Goal: Information Seeking & Learning: Learn about a topic

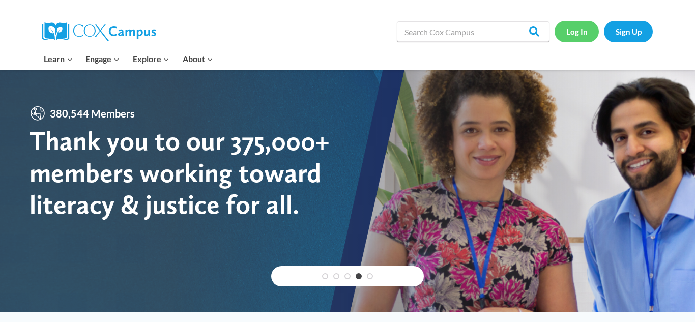
click at [574, 32] on link "Log In" at bounding box center [577, 31] width 44 height 21
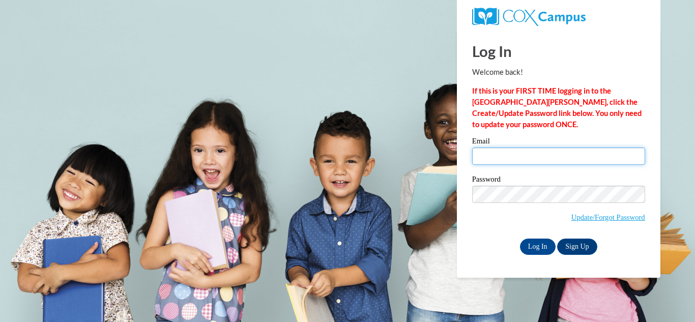
click at [555, 159] on input "Email" at bounding box center [558, 156] width 173 height 17
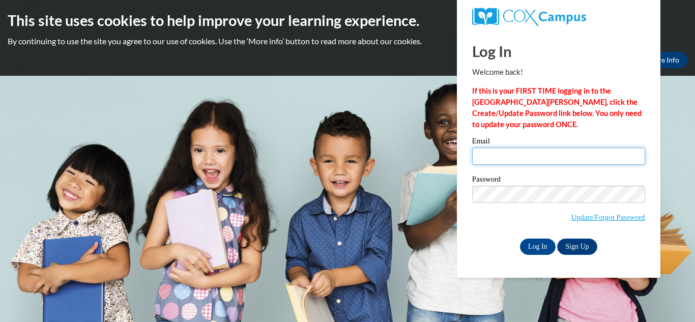
type input "[EMAIL_ADDRESS][DOMAIN_NAME]"
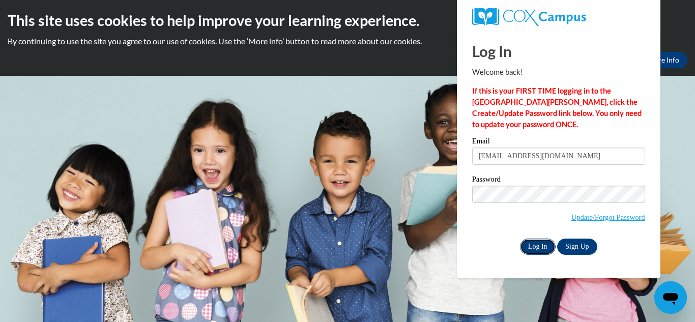
click at [543, 251] on input "Log In" at bounding box center [538, 247] width 36 height 16
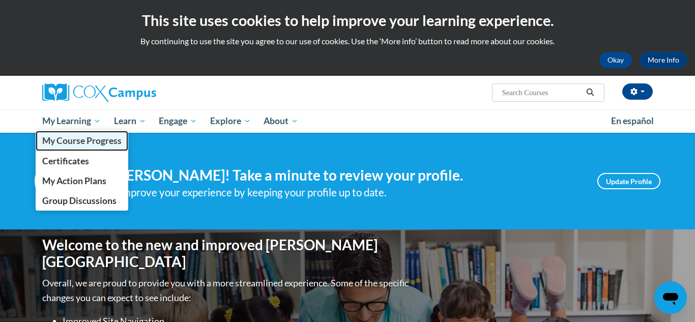
click at [92, 143] on span "My Course Progress" at bounding box center [81, 140] width 79 height 11
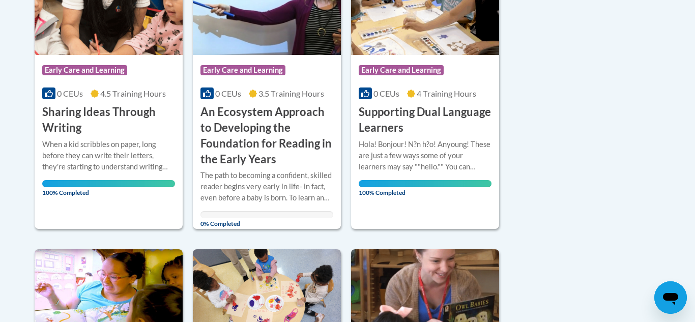
scroll to position [300, 0]
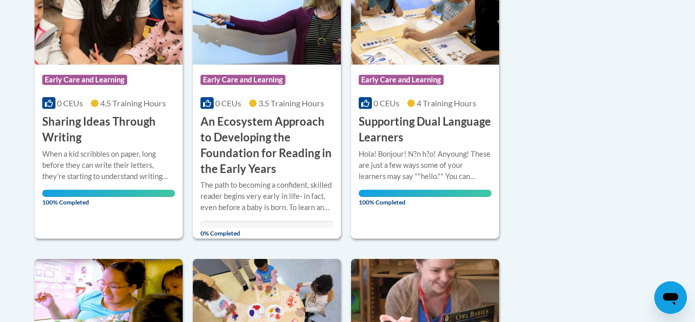
click at [242, 153] on h3 "An Ecosystem Approach to Developing the Foundation for Reading in the Early Yea…" at bounding box center [267, 145] width 133 height 63
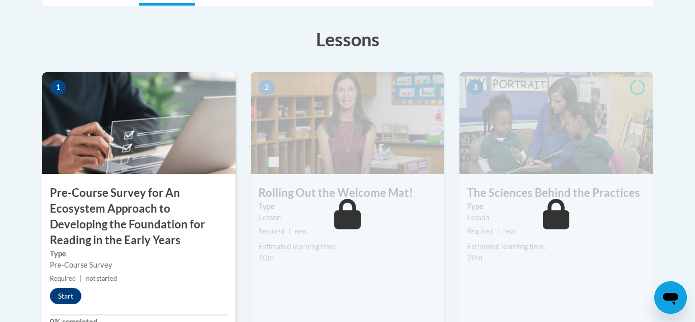
scroll to position [328, 0]
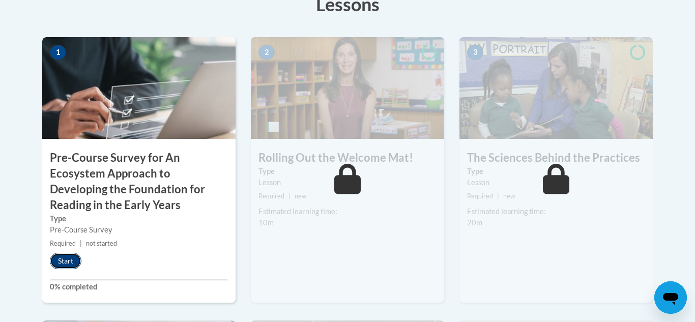
click at [75, 263] on button "Start" at bounding box center [66, 261] width 32 height 16
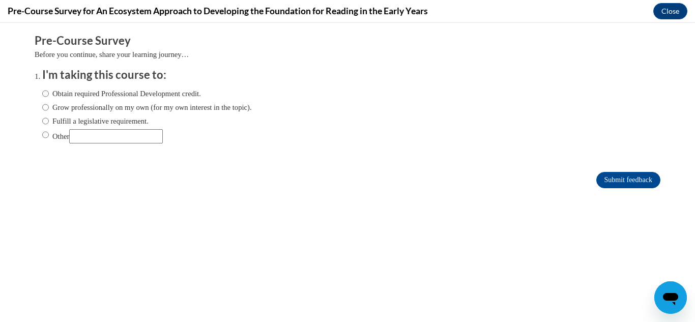
scroll to position [0, 0]
click at [117, 94] on label "Obtain required Professional Development credit." at bounding box center [121, 93] width 159 height 11
click at [49, 94] on input "Obtain required Professional Development credit." at bounding box center [45, 93] width 7 height 11
radio input "true"
click at [419, 147] on div "Obtain required Professional Development credit. Grow professionally on my own …" at bounding box center [347, 117] width 611 height 69
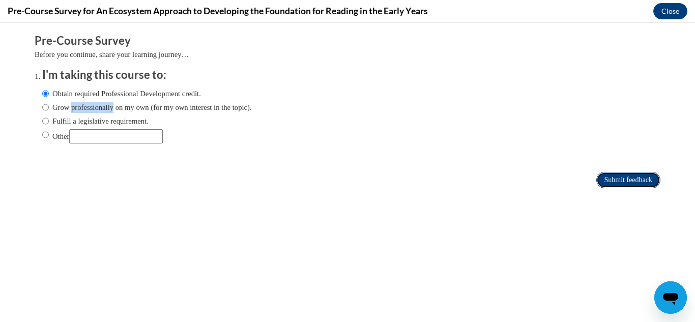
click at [636, 183] on input "Submit feedback" at bounding box center [629, 180] width 64 height 16
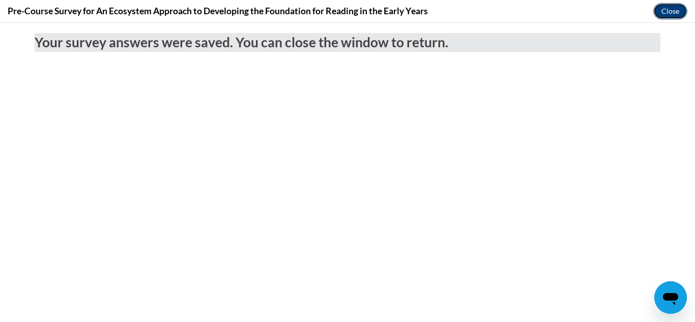
click at [672, 6] on button "Close" at bounding box center [671, 11] width 34 height 16
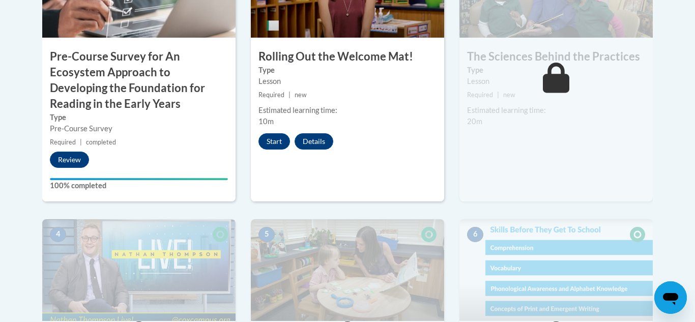
scroll to position [393, 0]
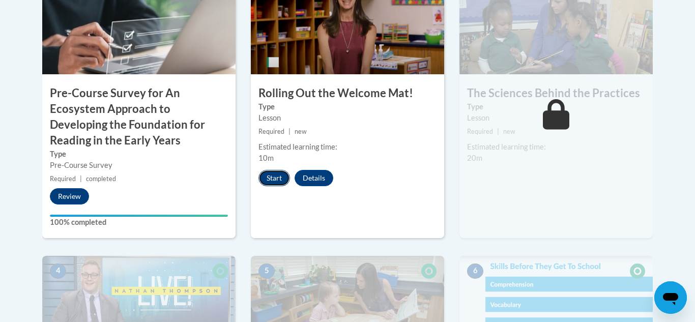
click at [271, 183] on button "Start" at bounding box center [275, 178] width 32 height 16
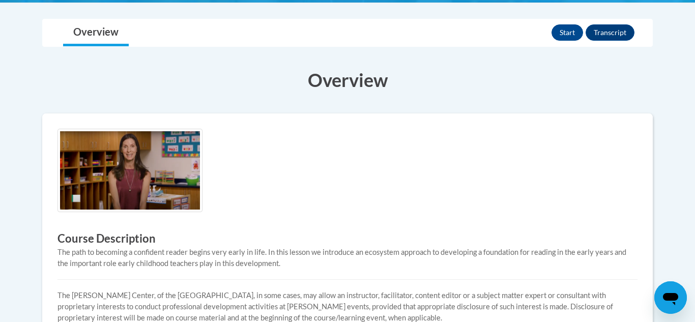
scroll to position [203, 0]
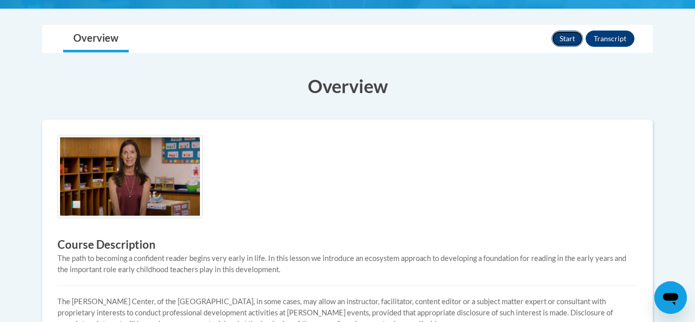
click at [566, 42] on button "Start" at bounding box center [568, 39] width 32 height 16
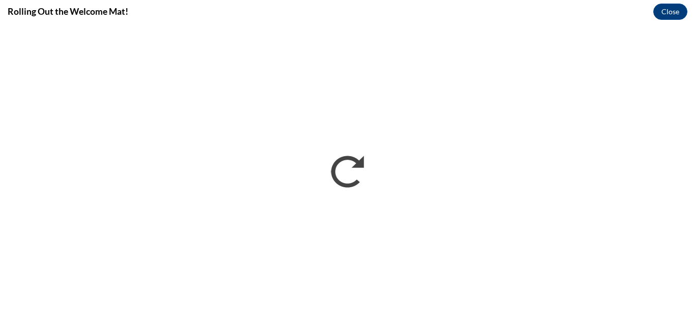
scroll to position [0, 0]
